Goal: Information Seeking & Learning: Learn about a topic

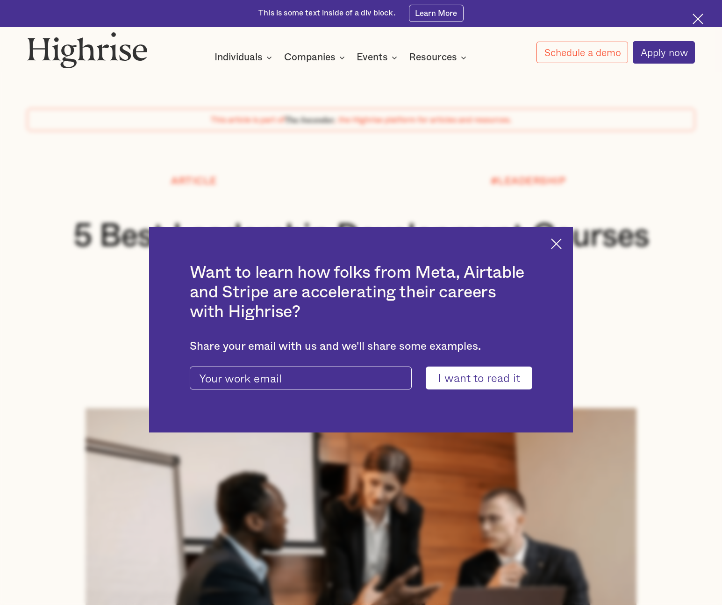
click at [561, 244] on img at bounding box center [556, 243] width 11 height 11
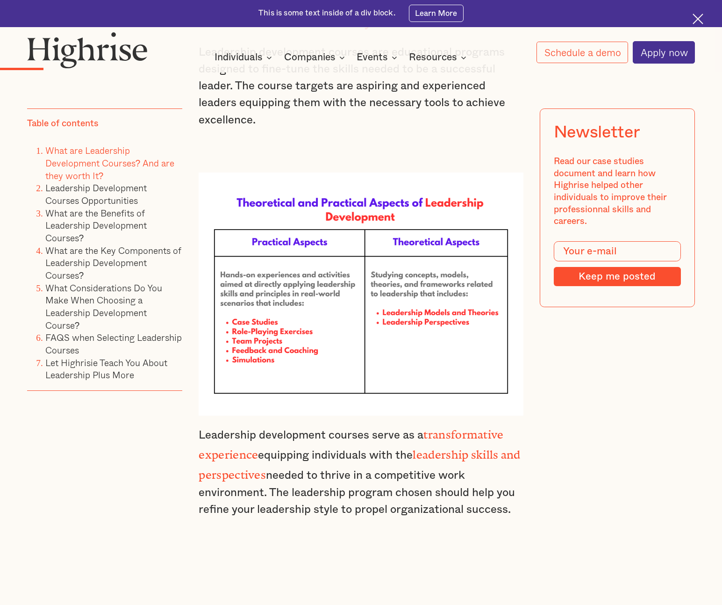
scroll to position [1015, 0]
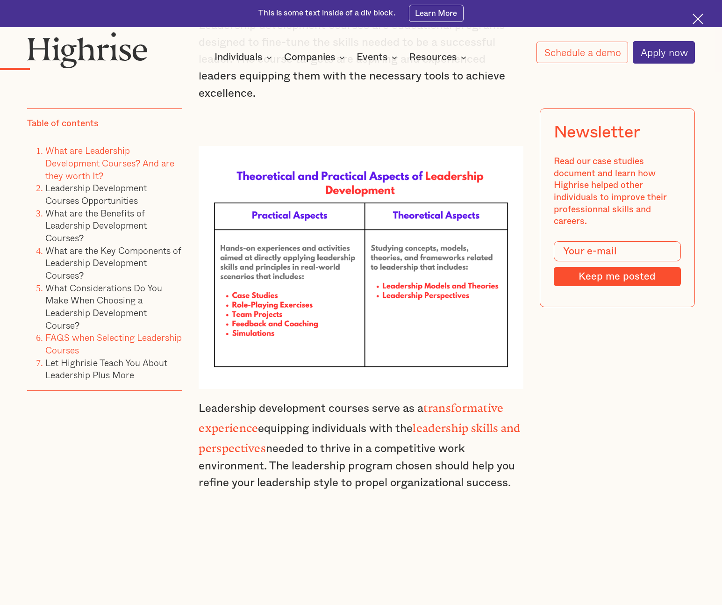
click at [123, 343] on link "FAQS when Selecting Leadership Courses" at bounding box center [113, 343] width 136 height 26
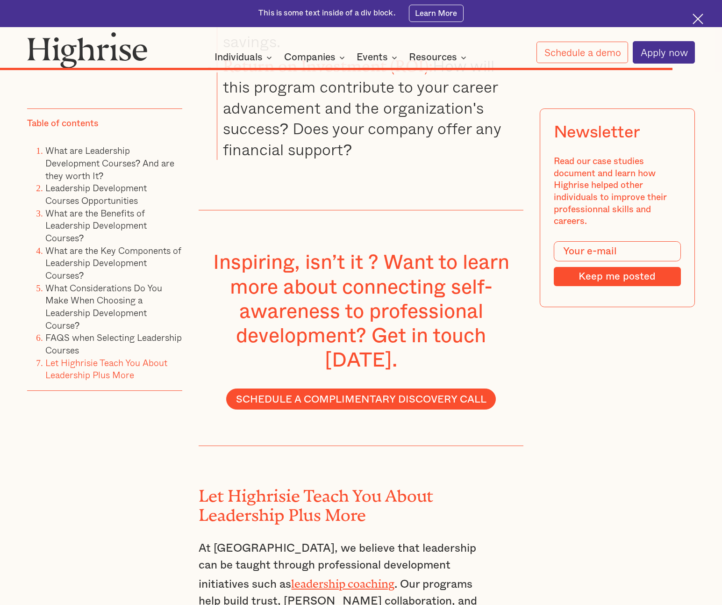
scroll to position [9154, 0]
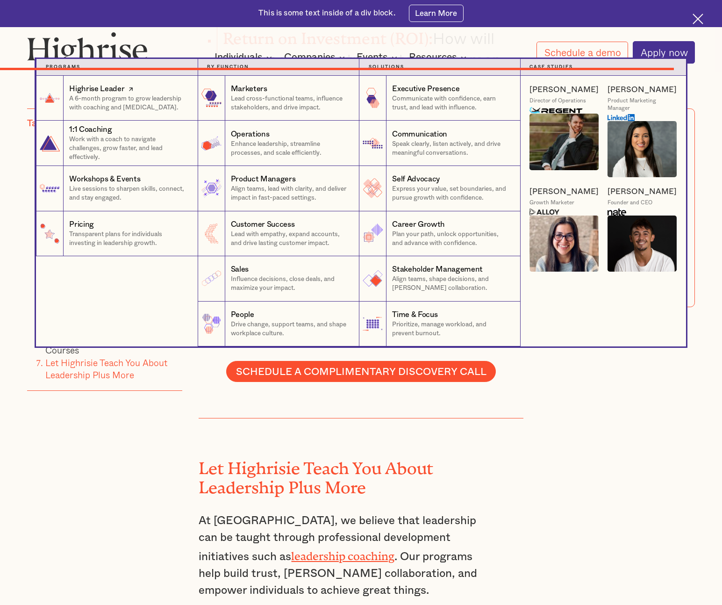
click at [130, 105] on p "A 6-month program to grow leadership with coaching and [MEDICAL_DATA]." at bounding box center [128, 103] width 119 height 18
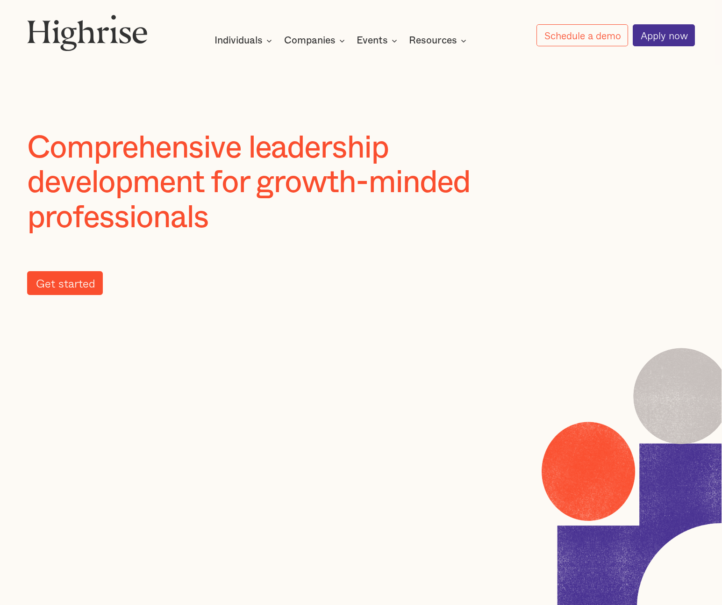
click at [87, 282] on link "Get started" at bounding box center [65, 283] width 76 height 24
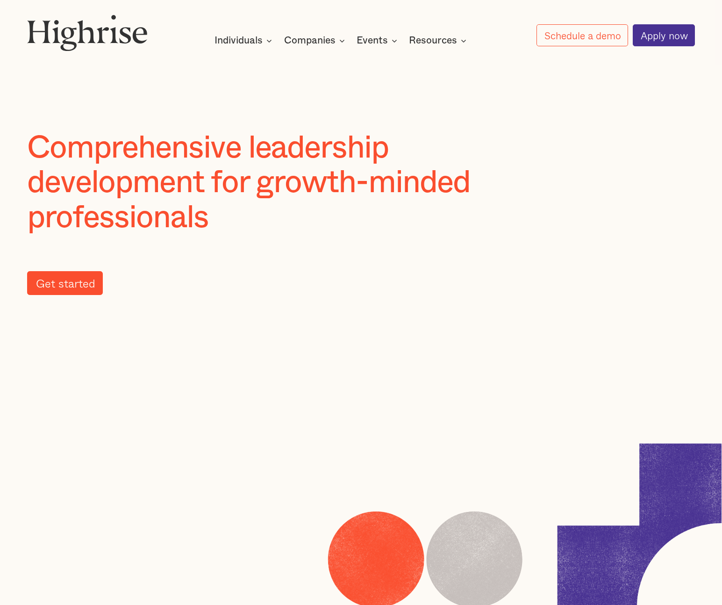
click at [80, 286] on link "Get started" at bounding box center [65, 283] width 76 height 24
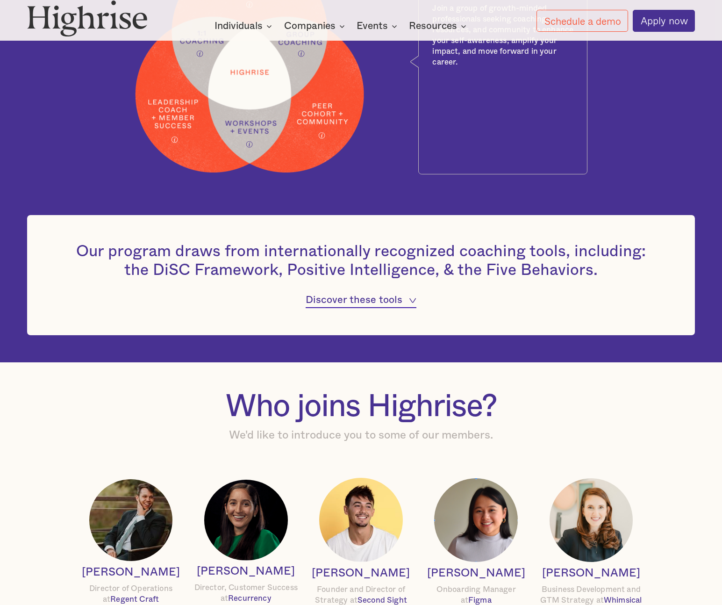
scroll to position [1102, 0]
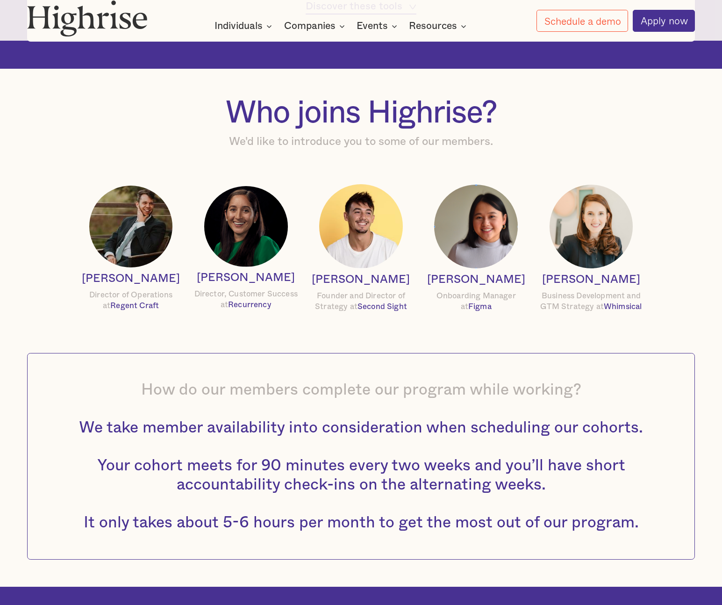
click at [381, 306] on span "Second Sight" at bounding box center [382, 306] width 50 height 8
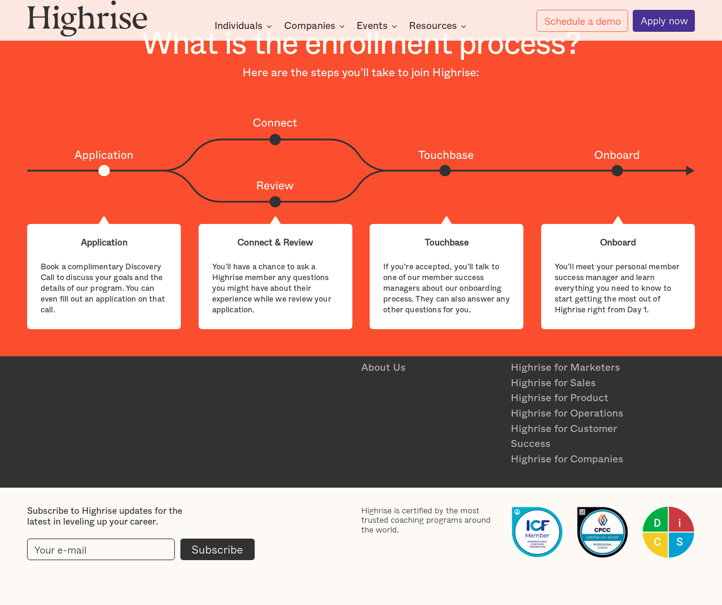
scroll to position [2611, 0]
